Goal: Entertainment & Leisure: Consume media (video, audio)

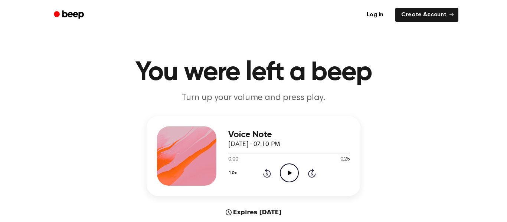
click at [292, 176] on icon "Play Audio" at bounding box center [289, 173] width 19 height 19
click at [371, 95] on p "Turn up your volume and press play." at bounding box center [253, 98] width 285 height 12
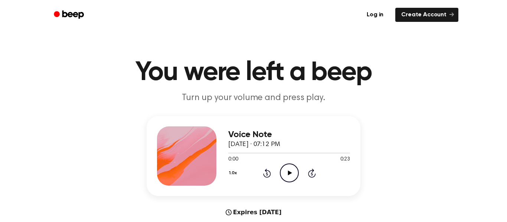
click at [287, 173] on icon "Play Audio" at bounding box center [289, 173] width 19 height 19
click at [288, 169] on icon "Pause Audio" at bounding box center [289, 173] width 19 height 19
